Goal: Complete application form

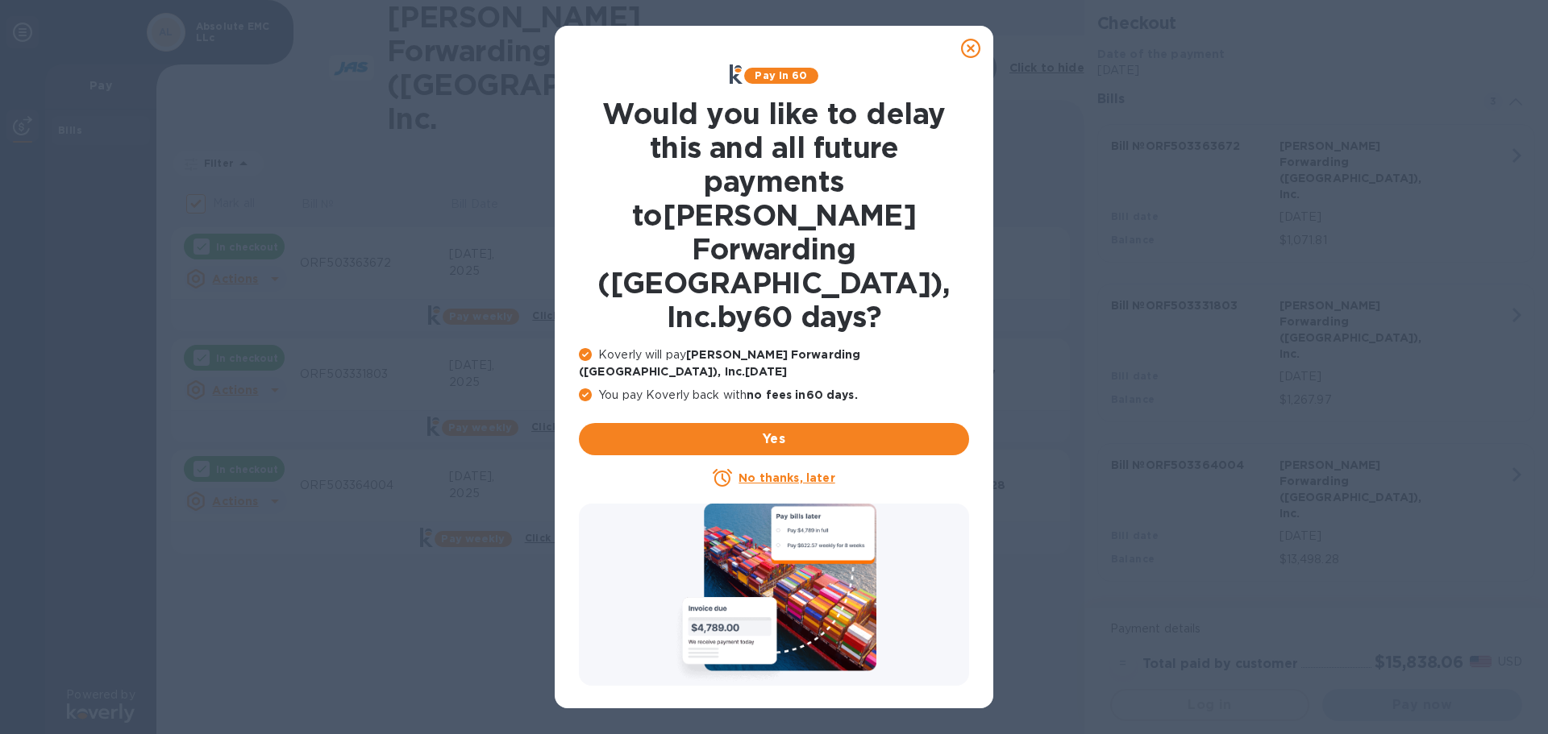
click at [815, 472] on u "No thanks, later" at bounding box center [786, 478] width 96 height 13
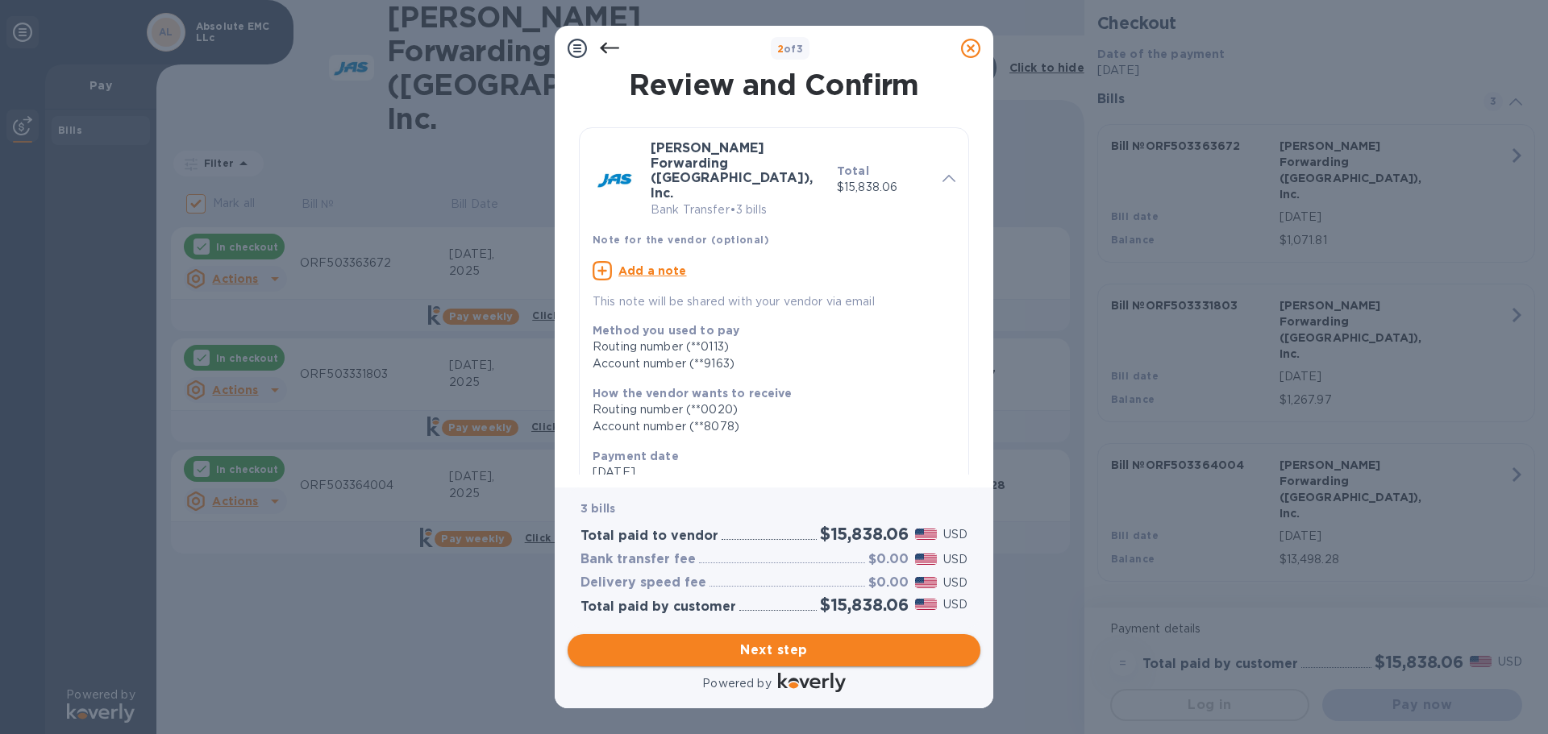
click at [772, 659] on span "Next step" at bounding box center [773, 650] width 387 height 19
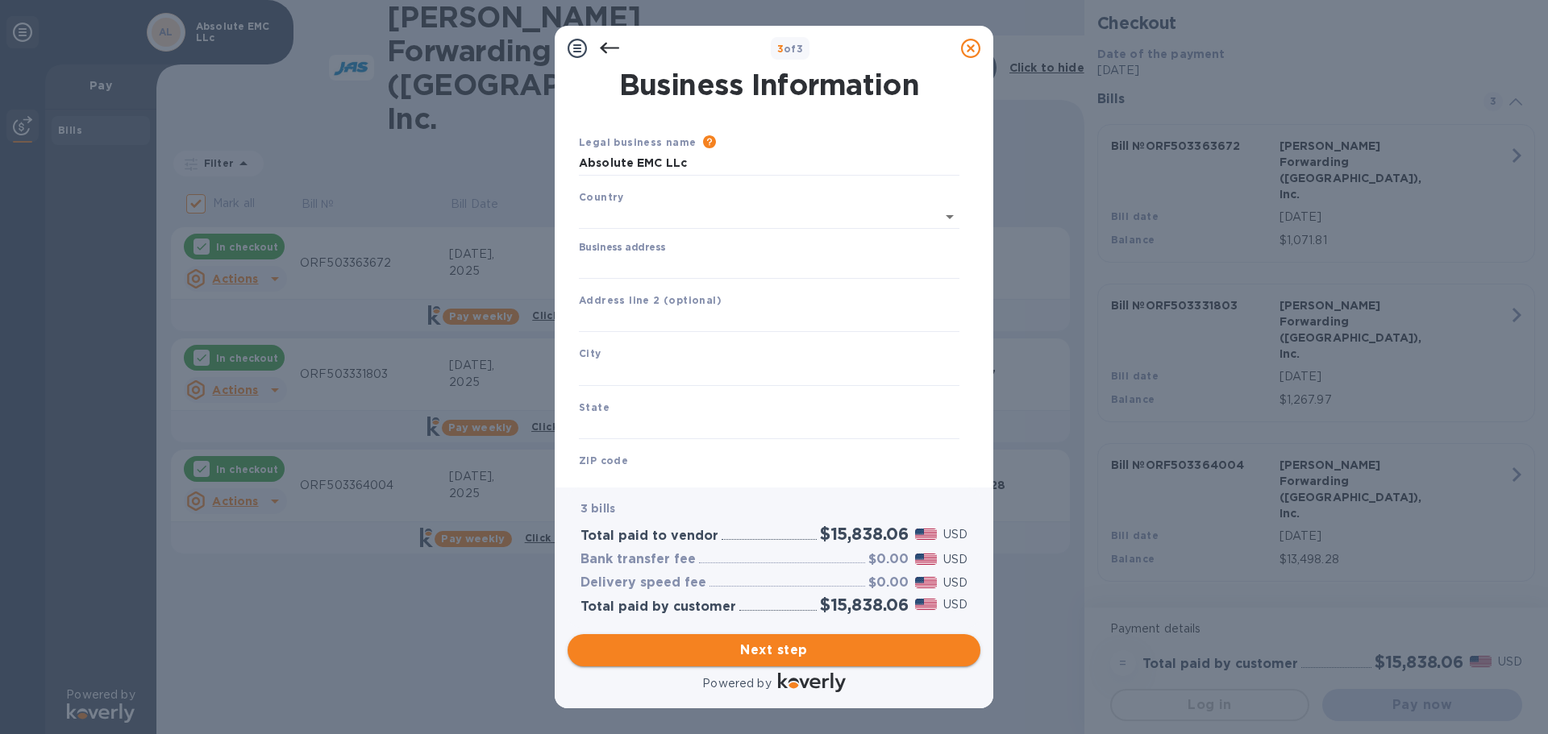
type input "[GEOGRAPHIC_DATA]"
click at [696, 264] on input "Business address" at bounding box center [769, 263] width 380 height 24
type input "[STREET_ADDRESS]"
click at [700, 352] on div "City" at bounding box center [768, 362] width 393 height 54
click at [693, 374] on input "text" at bounding box center [769, 371] width 380 height 24
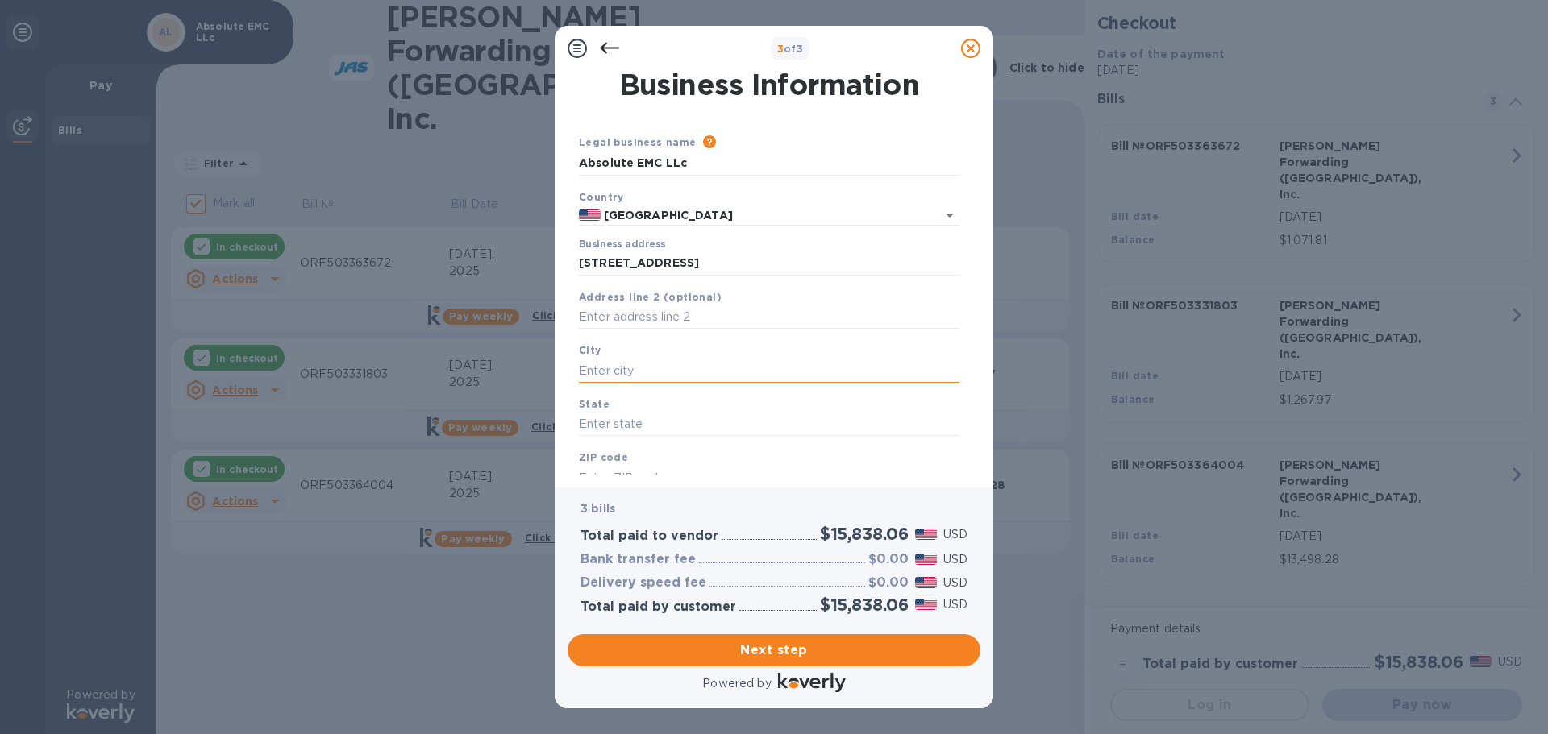
click at [684, 370] on input "text" at bounding box center [769, 371] width 380 height 24
type input "[GEOGRAPHIC_DATA]"
type input "VA"
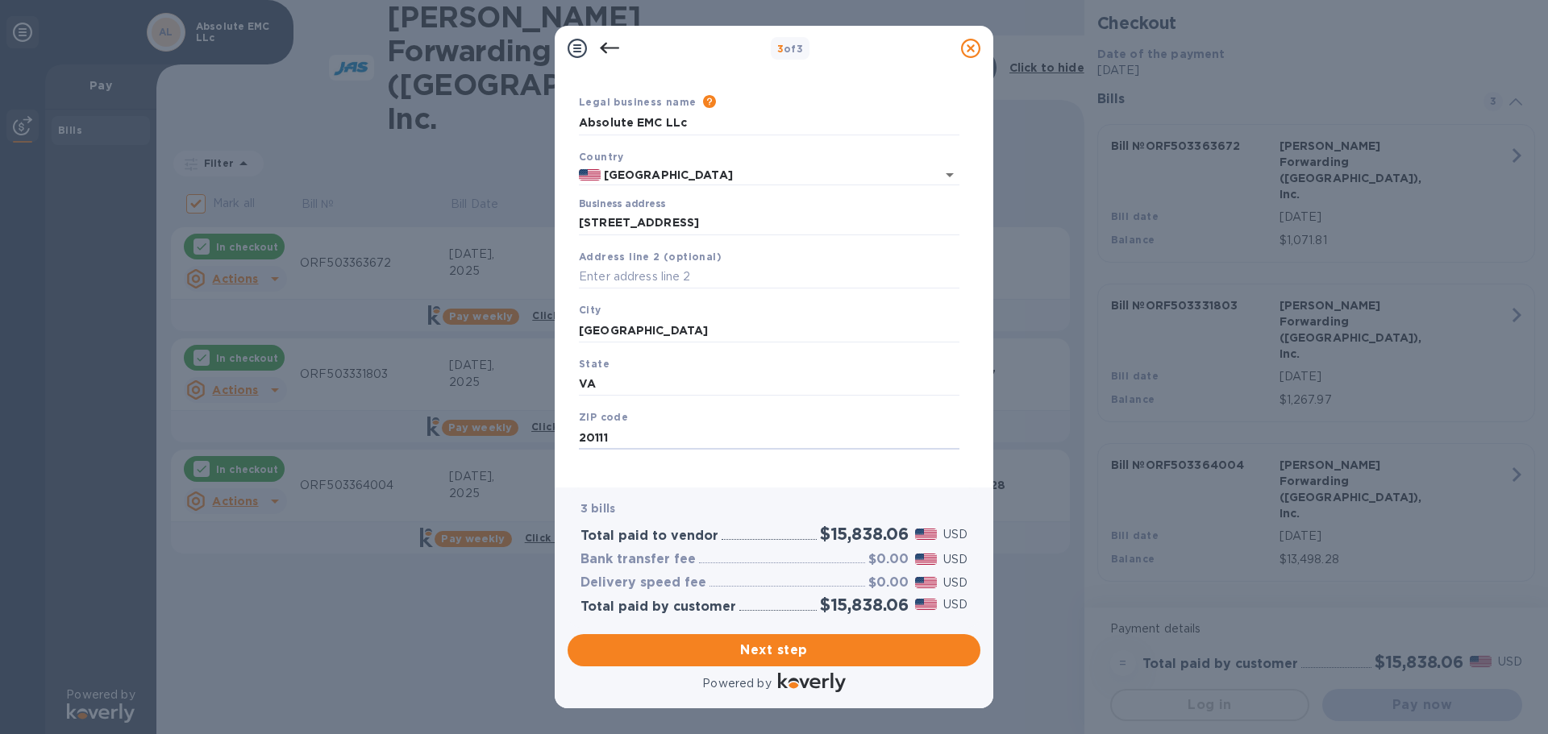
scroll to position [54, 0]
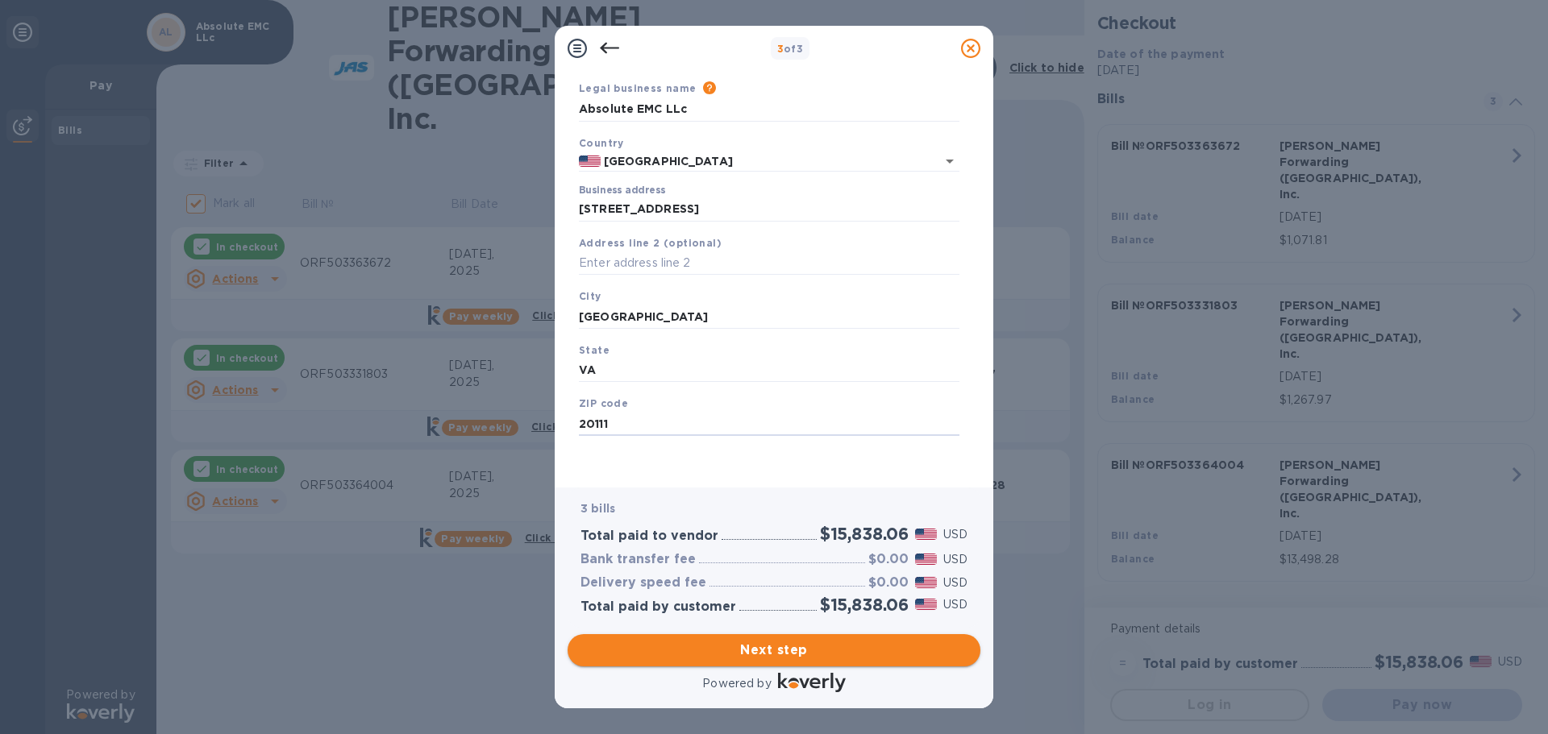
type input "20111"
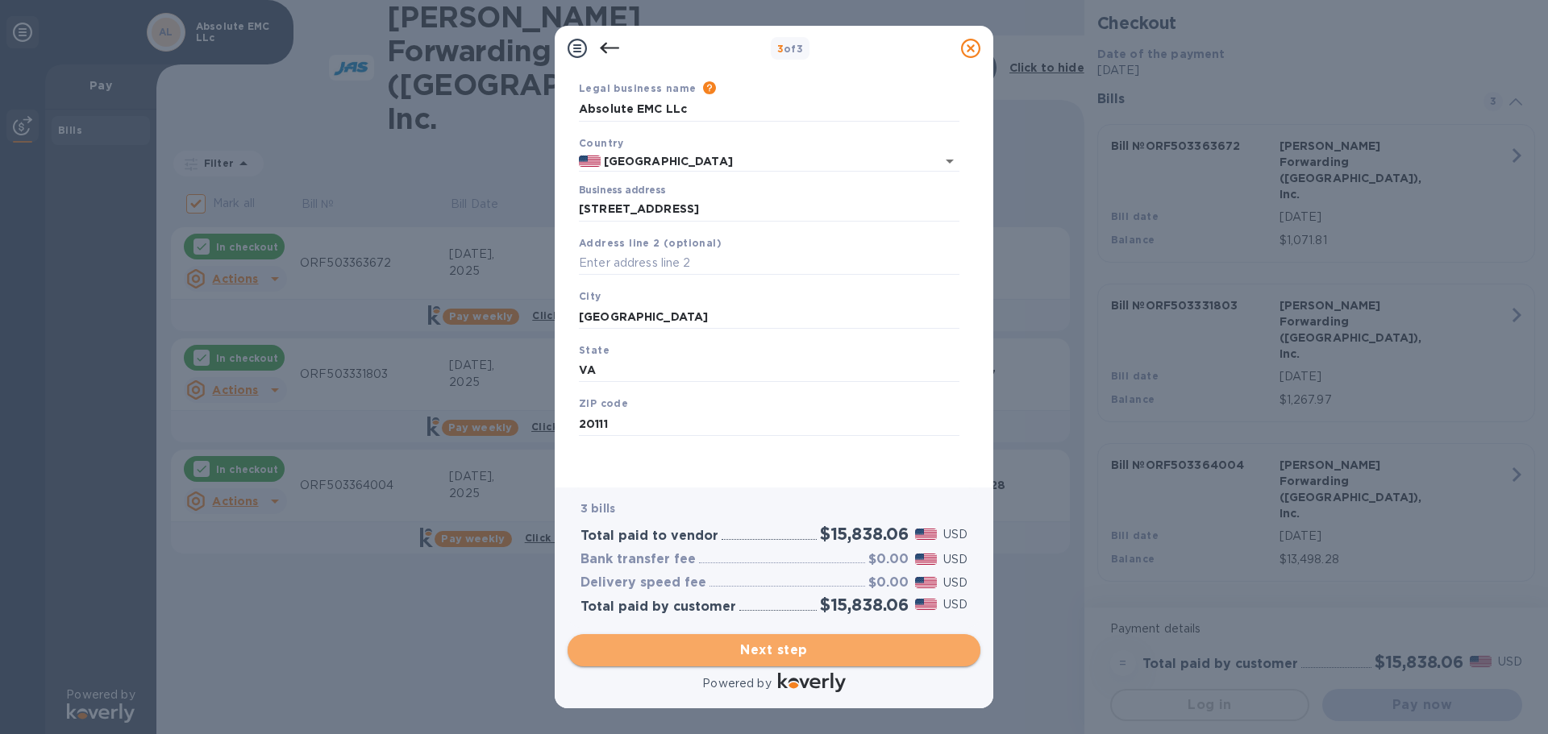
click at [787, 654] on span "Next step" at bounding box center [773, 650] width 387 height 19
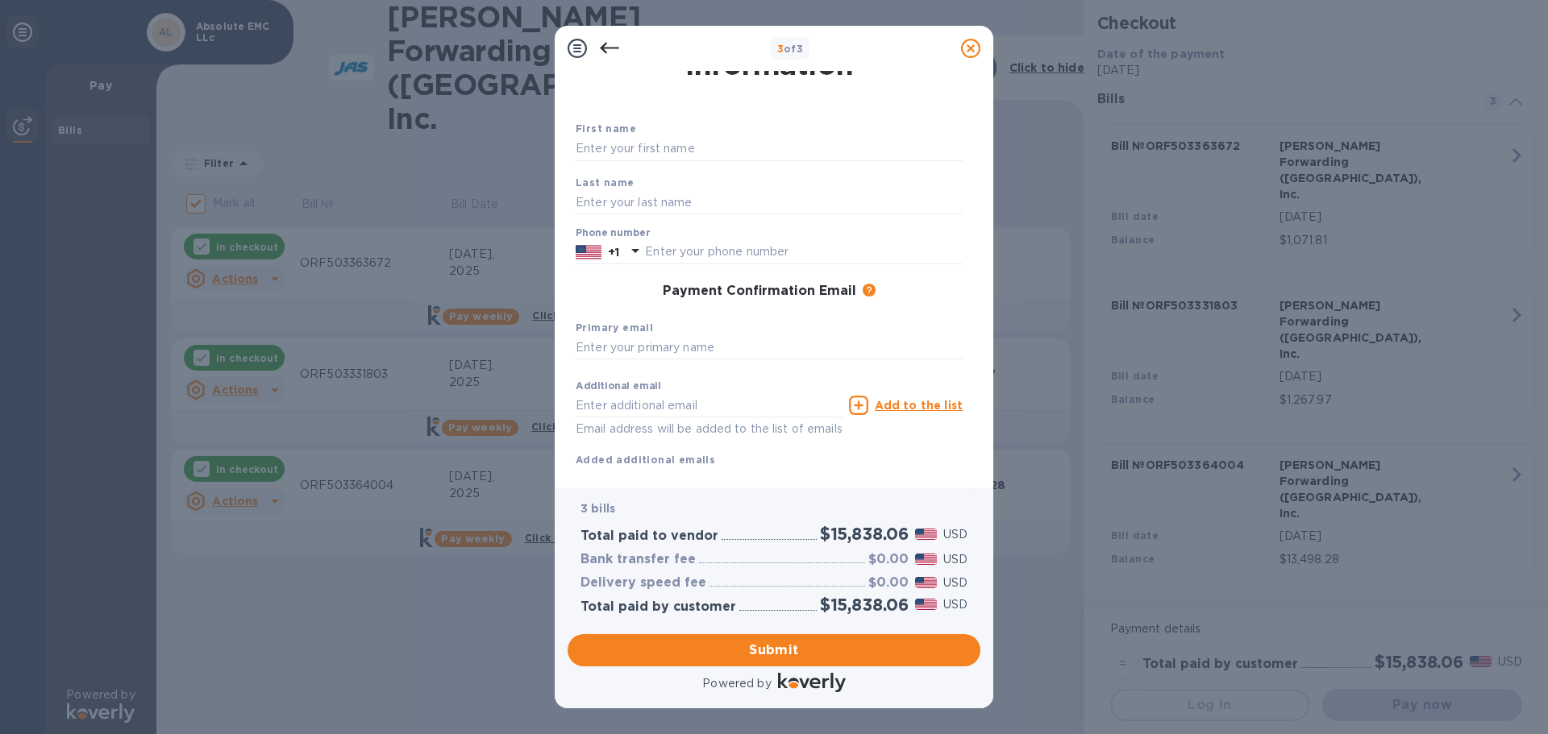
scroll to position [0, 0]
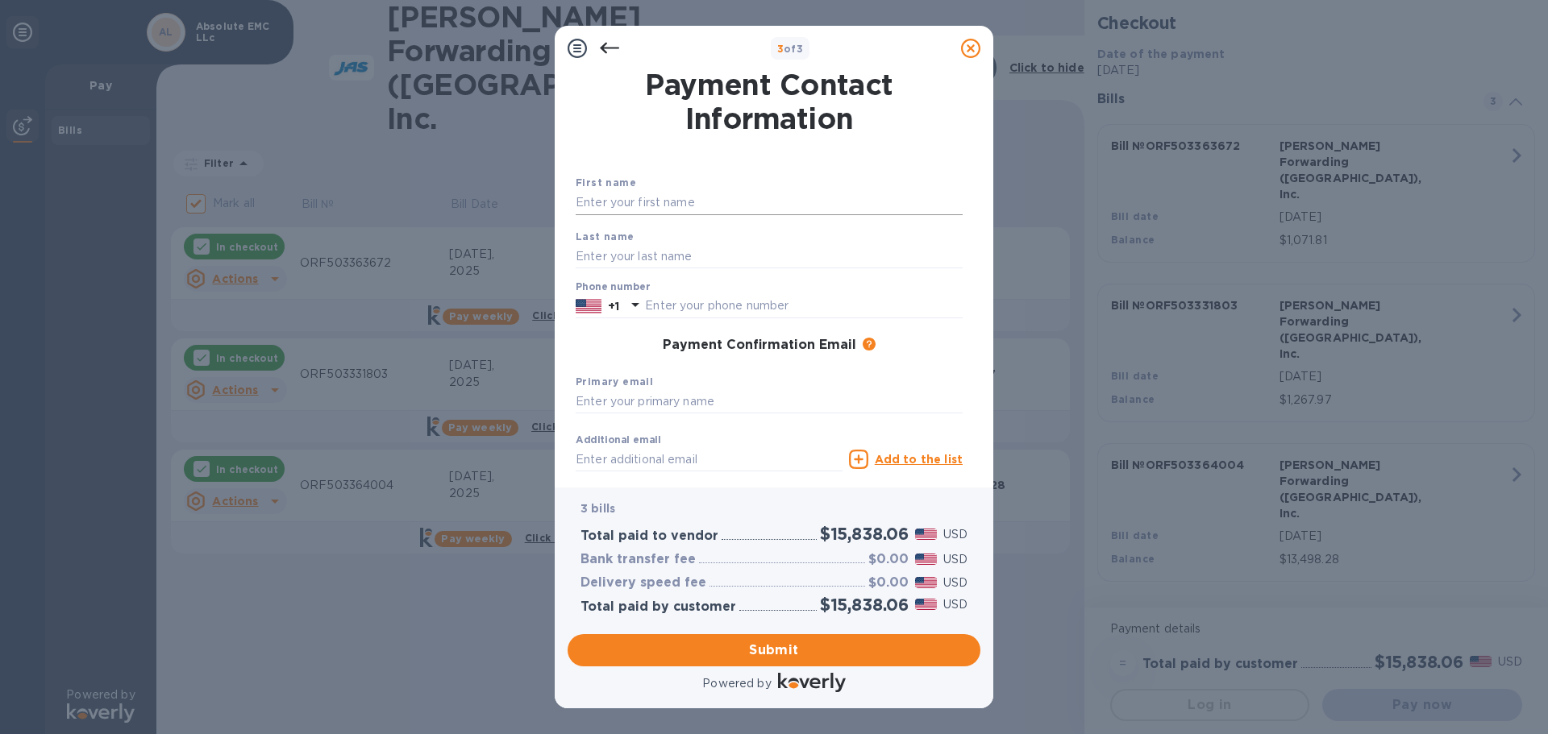
click at [732, 208] on input "text" at bounding box center [769, 203] width 387 height 24
type input "[PERSON_NAME]"
type input "7037747505"
type input "[PERSON_NAME][EMAIL_ADDRESS][DOMAIN_NAME]"
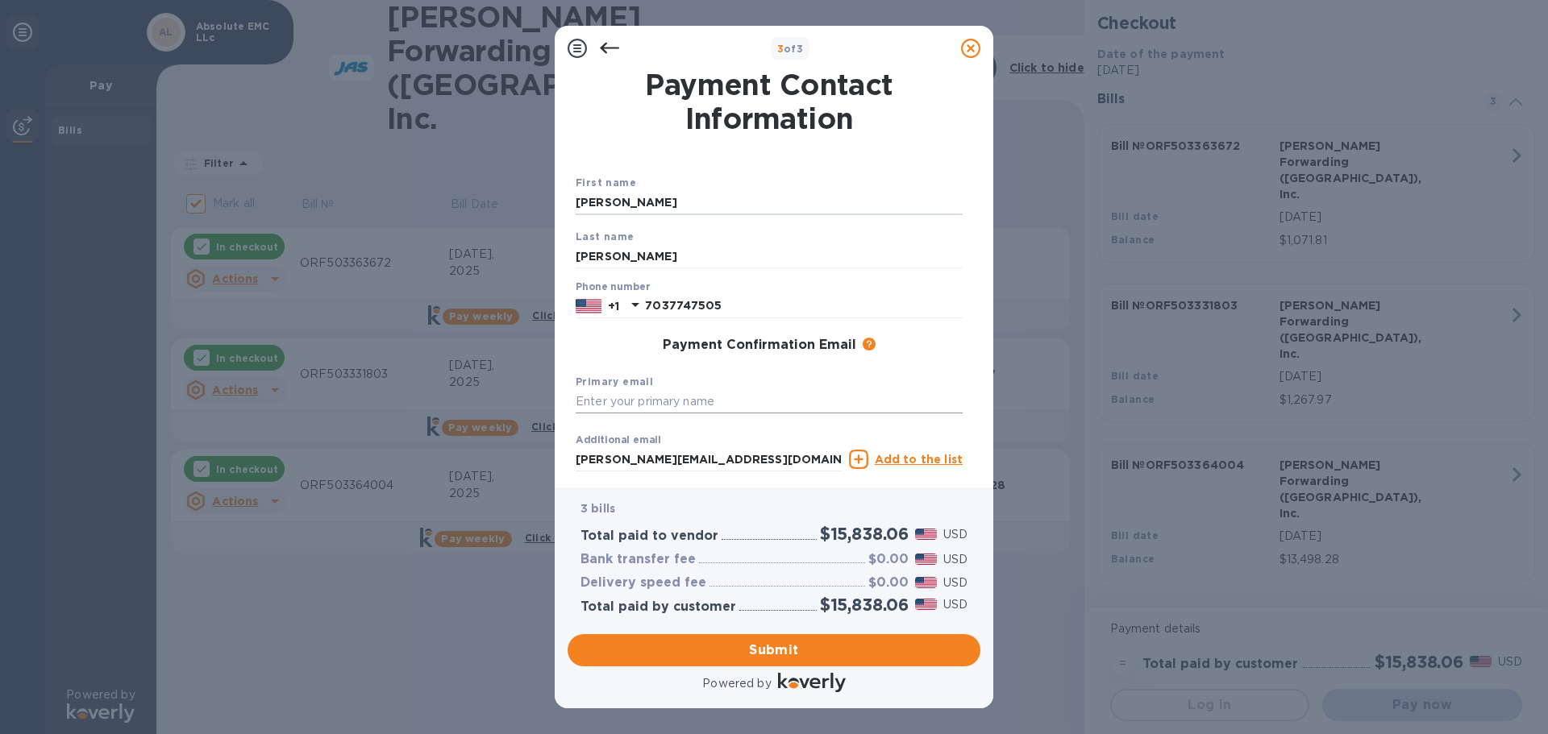
click at [705, 399] on input "text" at bounding box center [769, 402] width 387 height 24
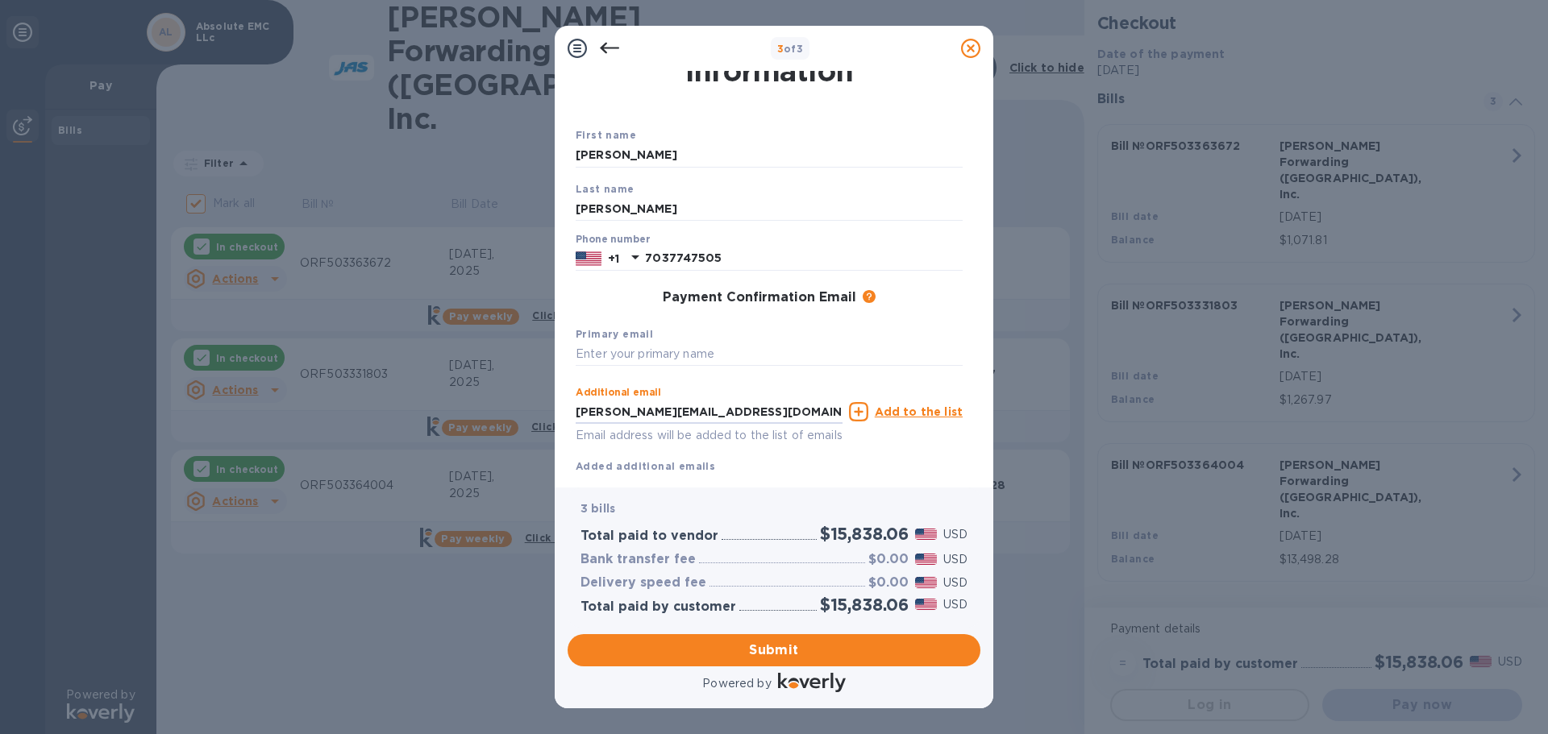
scroll to position [92, 0]
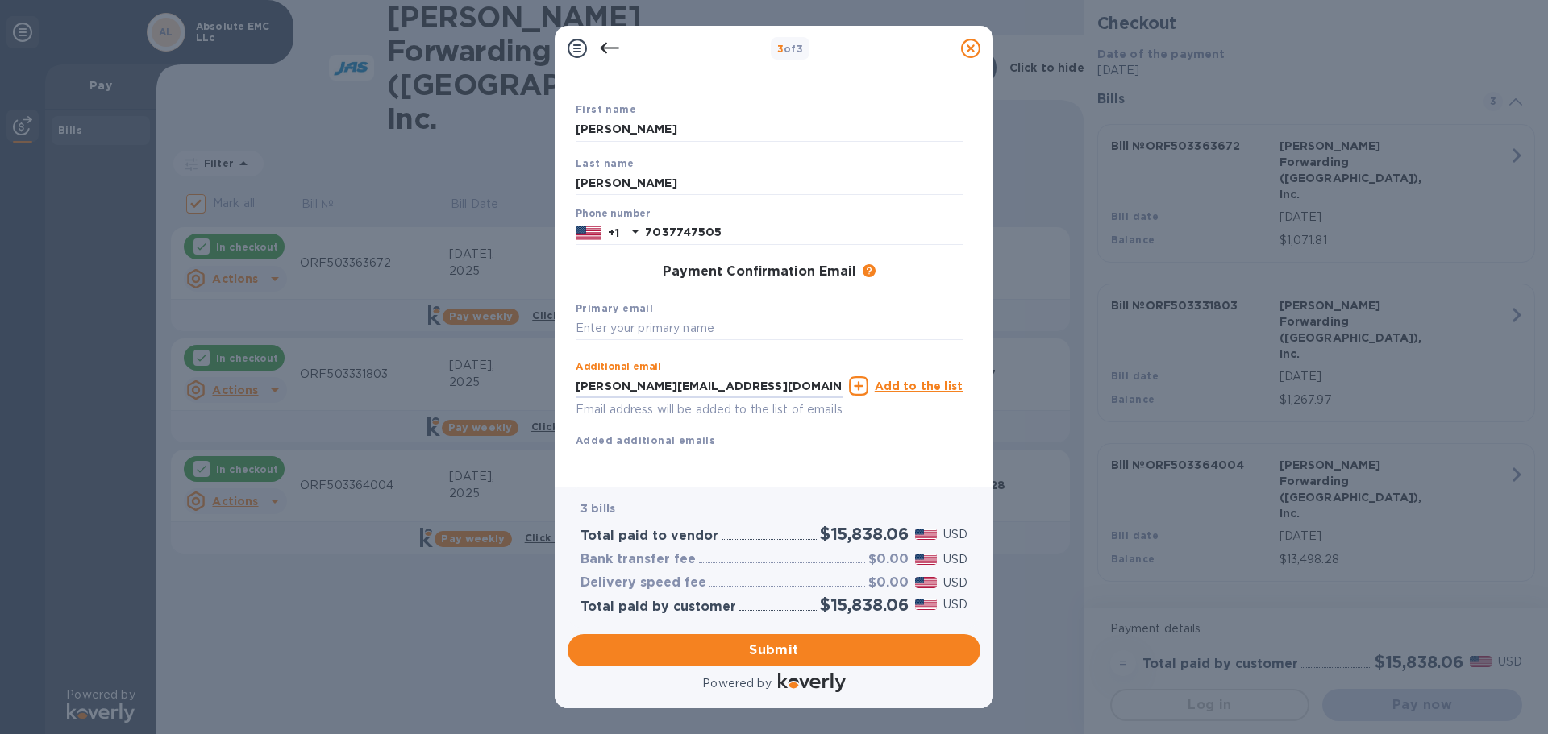
drag, startPoint x: 738, startPoint y: 461, endPoint x: 544, endPoint y: 378, distance: 210.5
click at [544, 385] on div "3 of 3 Payment Contact Information First name [PERSON_NAME] name [PERSON_NAME] …" at bounding box center [774, 367] width 1548 height 734
click at [673, 317] on input "text" at bounding box center [769, 329] width 387 height 24
paste input "[PERSON_NAME][EMAIL_ADDRESS][DOMAIN_NAME]"
type input "[PERSON_NAME][EMAIL_ADDRESS][DOMAIN_NAME]"
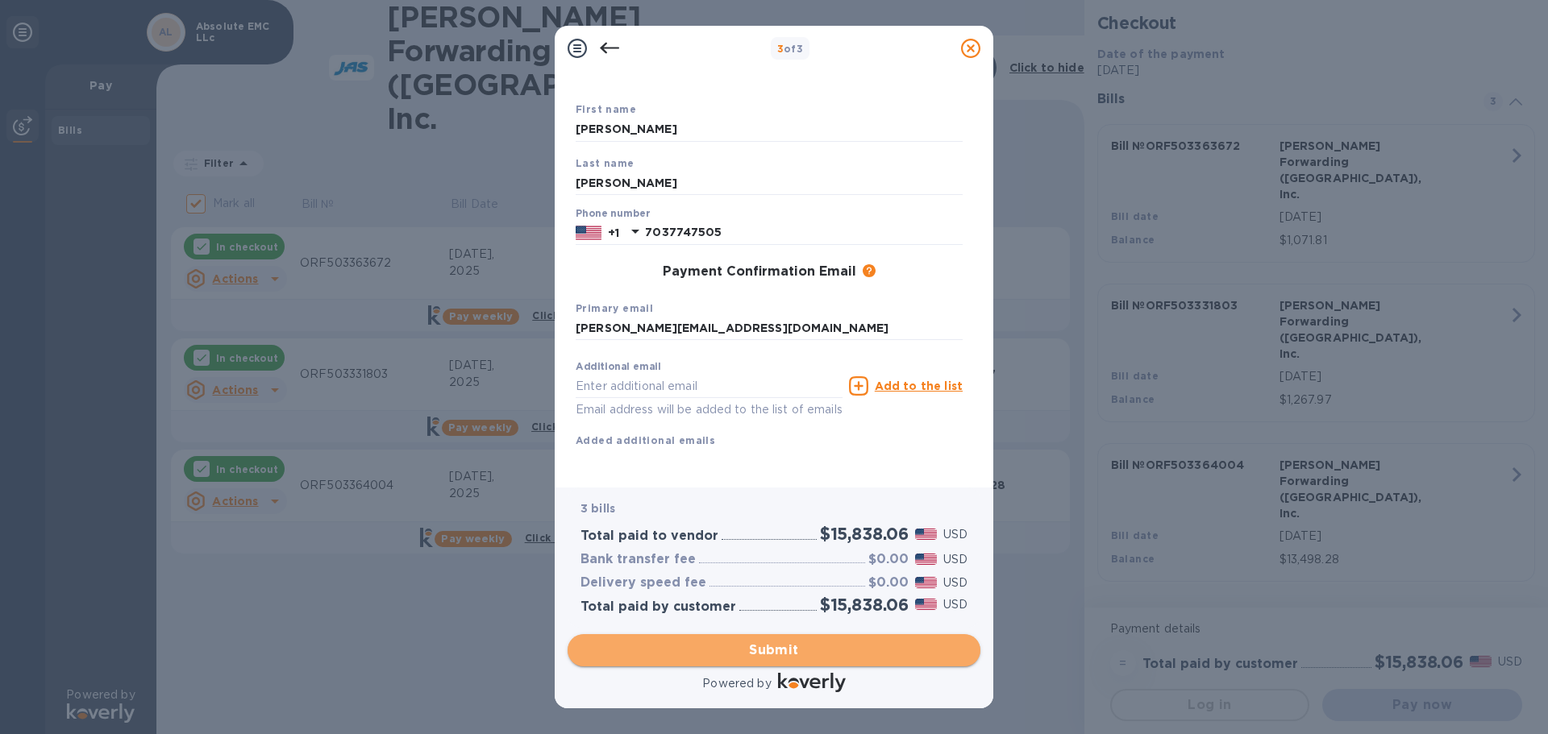
click at [793, 652] on span "Submit" at bounding box center [773, 650] width 387 height 19
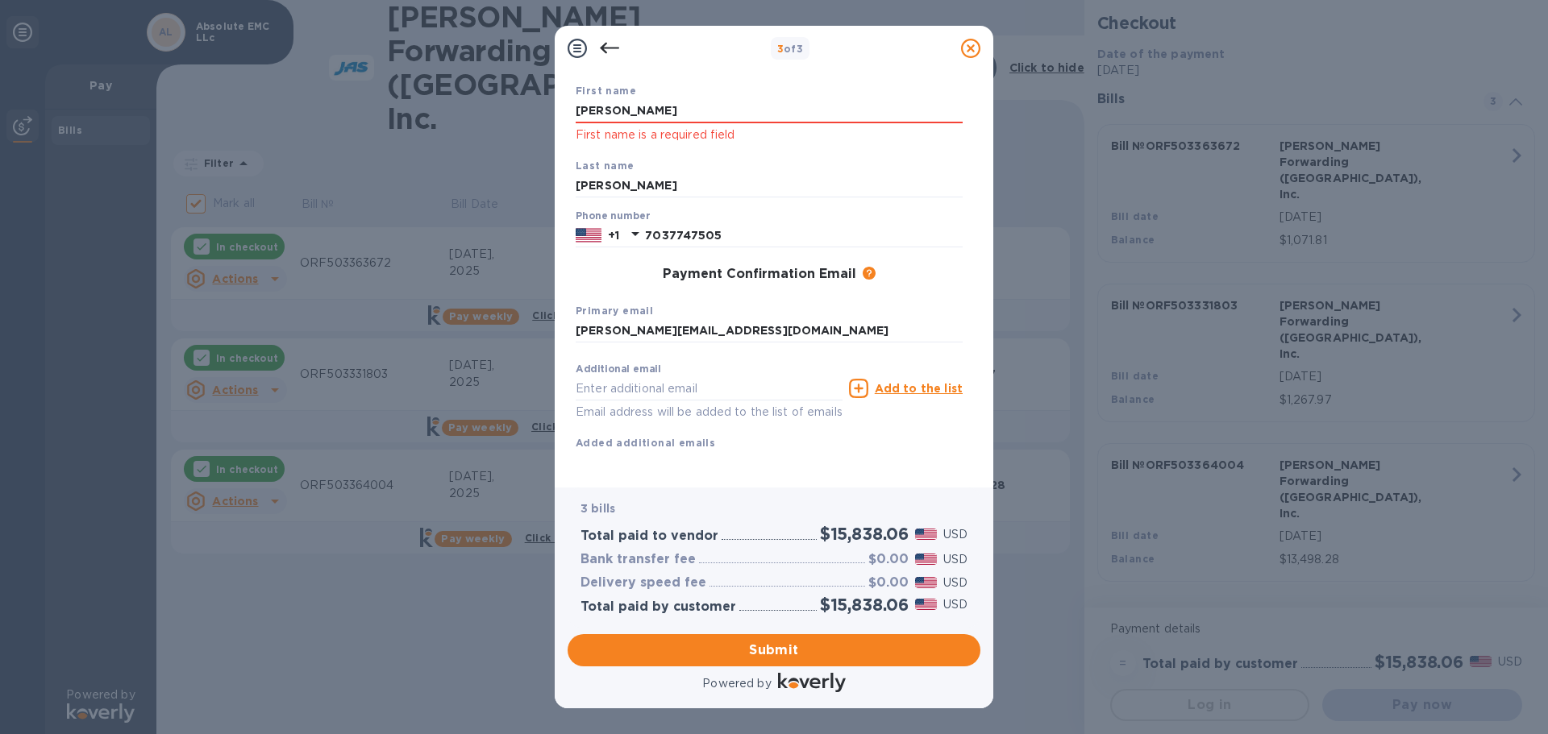
scroll to position [0, 0]
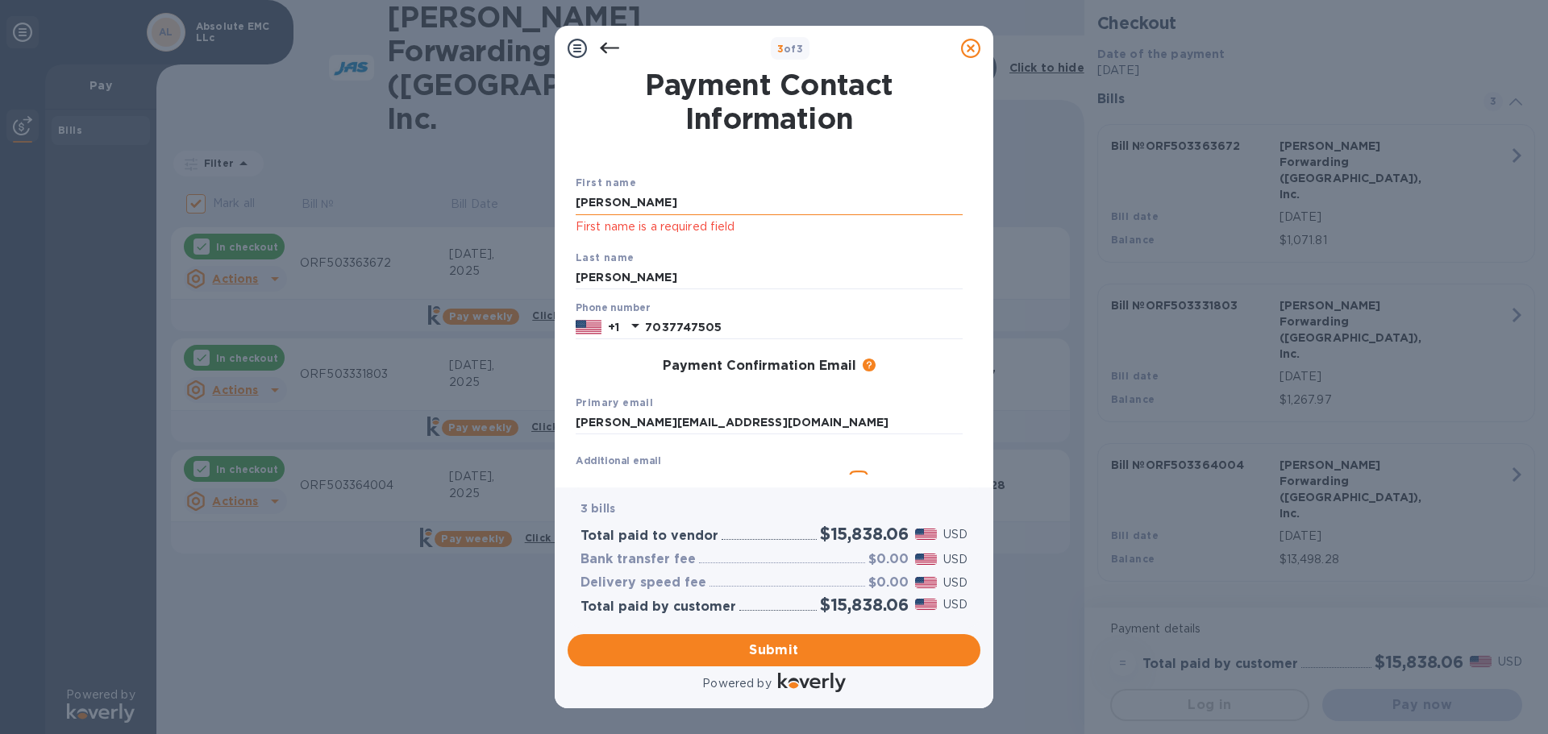
click at [640, 194] on input "[PERSON_NAME]" at bounding box center [769, 203] width 387 height 24
type input "J"
type input "[PERSON_NAME]"
click at [700, 182] on div "First name [PERSON_NAME] First name is a required field" at bounding box center [769, 205] width 400 height 75
click at [772, 641] on span "Submit" at bounding box center [773, 650] width 387 height 19
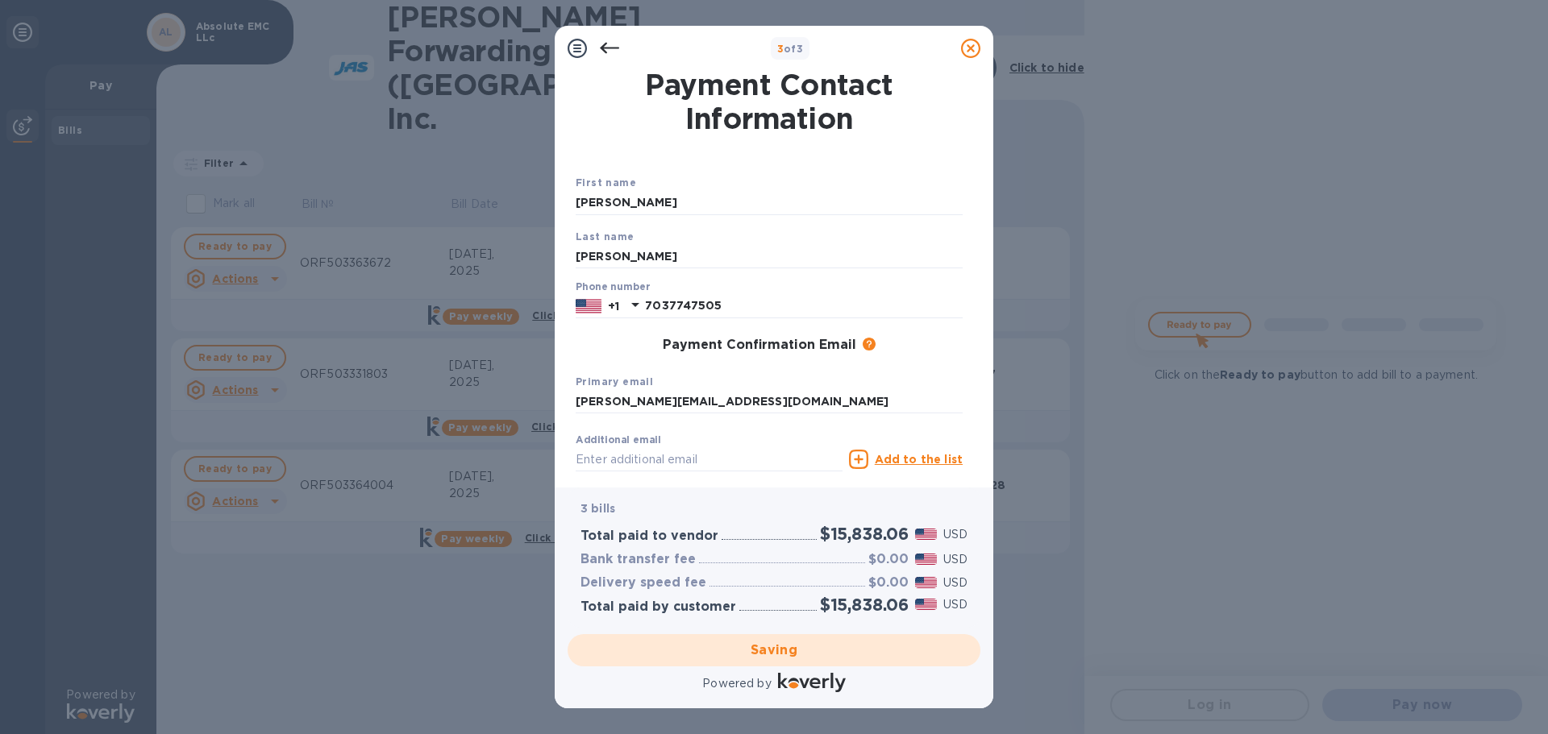
checkbox input "false"
